Goal: Information Seeking & Learning: Find specific fact

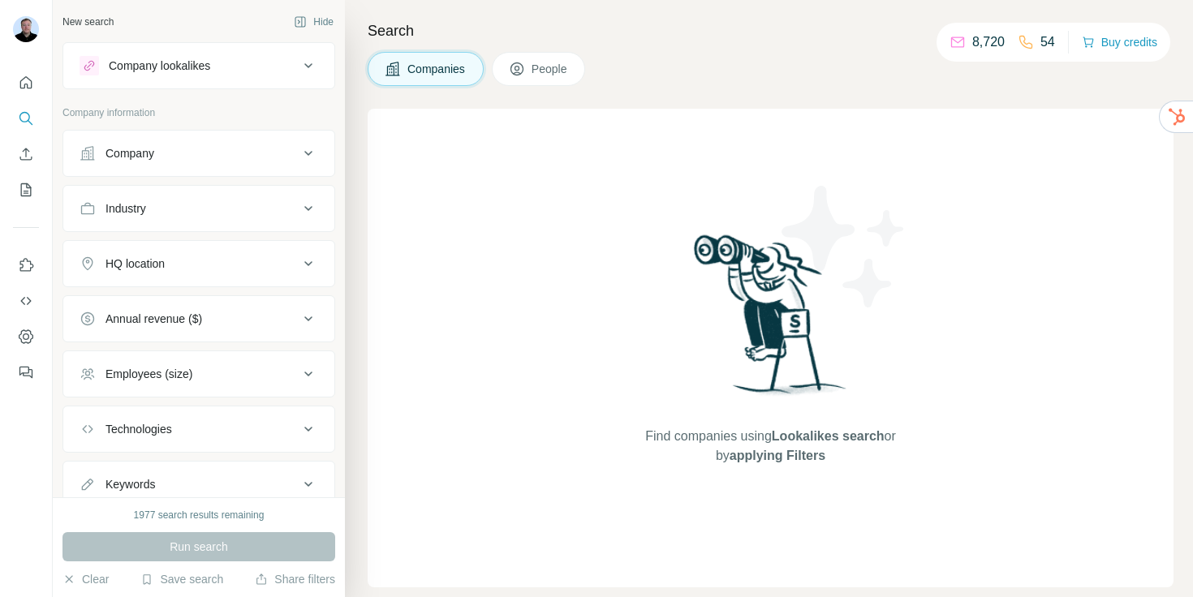
click at [150, 135] on button "Company" at bounding box center [198, 153] width 271 height 39
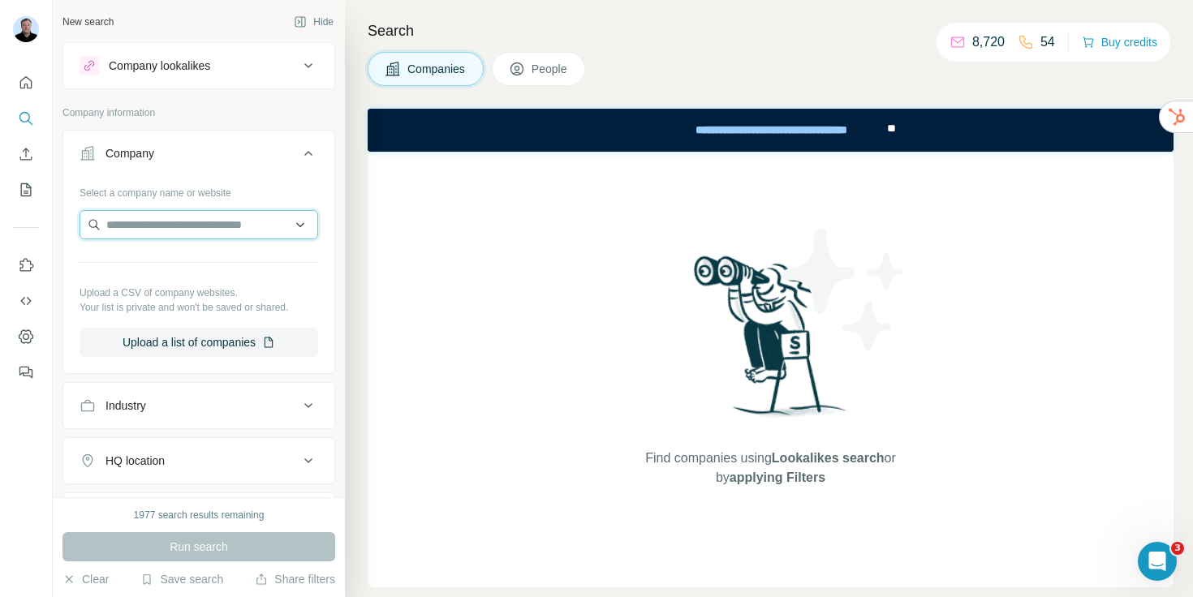
click at [142, 234] on input "text" at bounding box center [199, 224] width 239 height 29
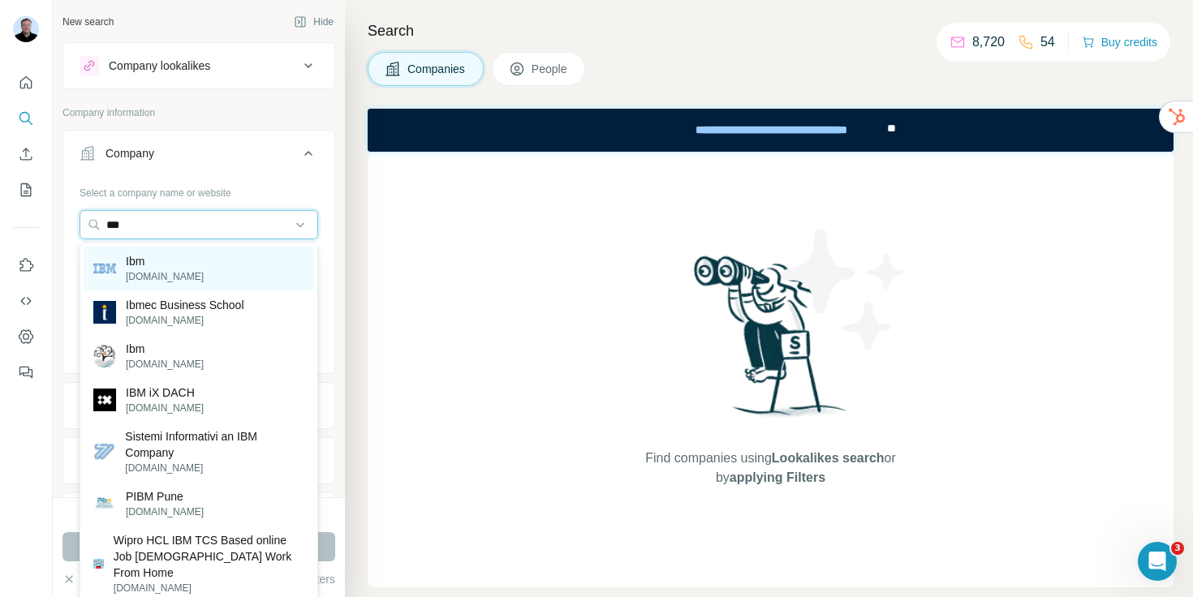
type input "***"
click at [140, 273] on p "[DOMAIN_NAME]" at bounding box center [165, 276] width 78 height 15
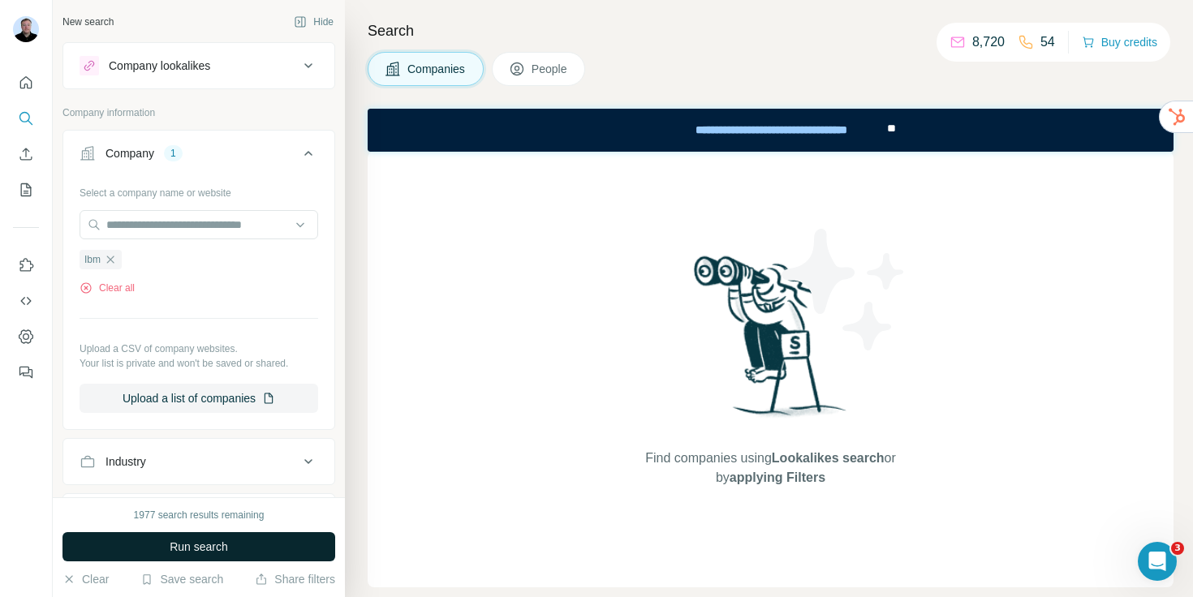
click at [181, 544] on span "Run search" at bounding box center [199, 547] width 58 height 16
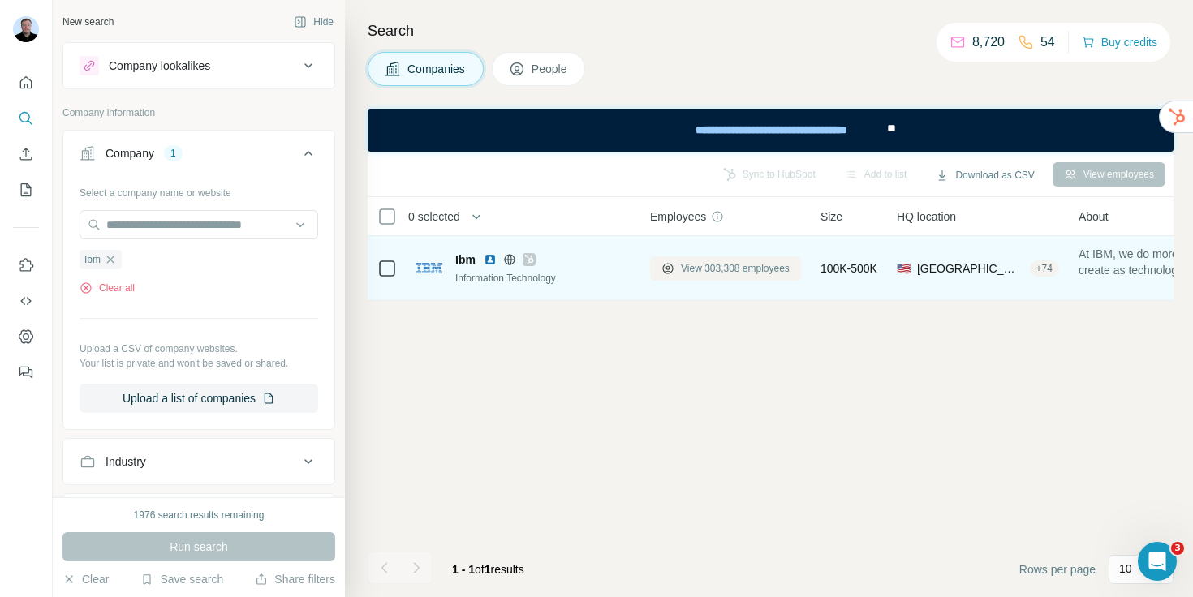
click at [689, 264] on span "View 303,308 employees" at bounding box center [735, 268] width 109 height 15
